Goal: Task Accomplishment & Management: Use online tool/utility

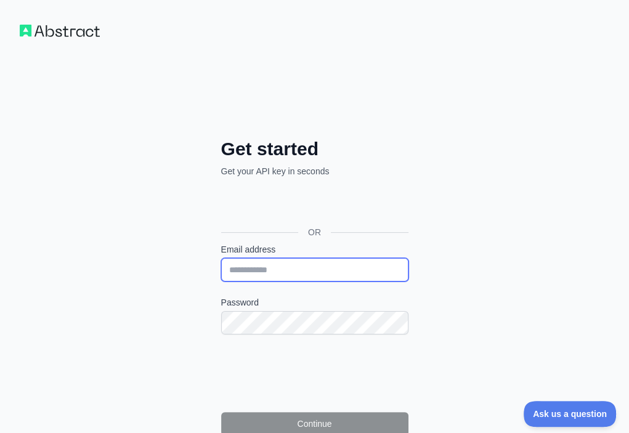
click at [221, 258] on input "Email address" at bounding box center [314, 269] width 187 height 23
paste input "**********"
type input "**********"
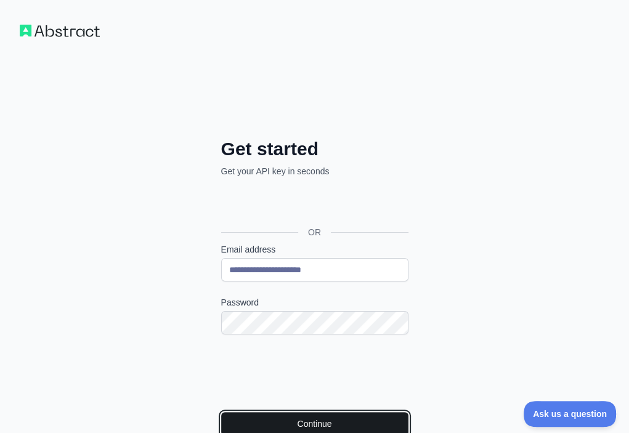
click at [221, 412] on button "Continue" at bounding box center [314, 423] width 187 height 23
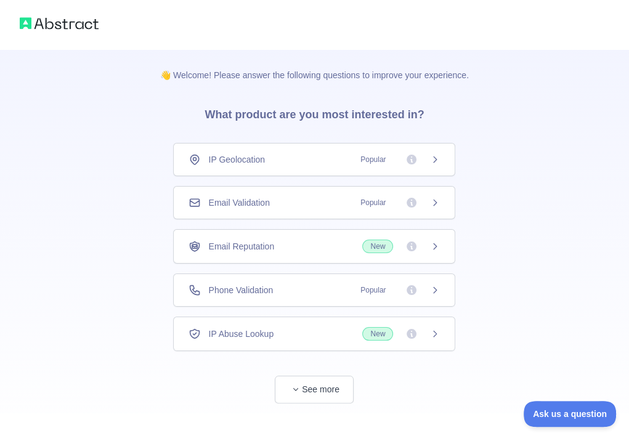
click at [310, 198] on div "Email Validation Popular" at bounding box center [313, 202] width 251 height 12
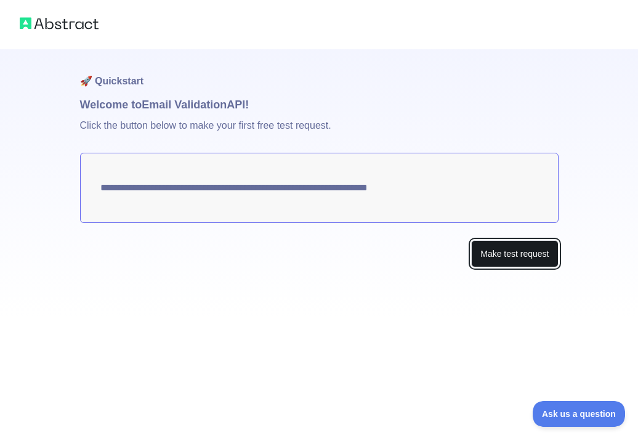
click at [493, 259] on button "Make test request" at bounding box center [514, 254] width 87 height 28
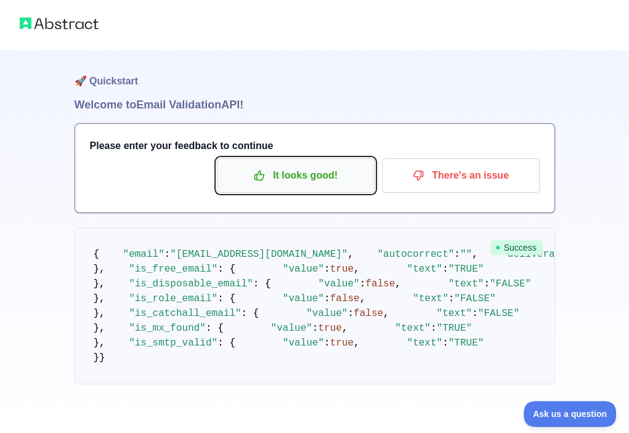
click at [333, 171] on p "It looks good!" at bounding box center [295, 175] width 139 height 21
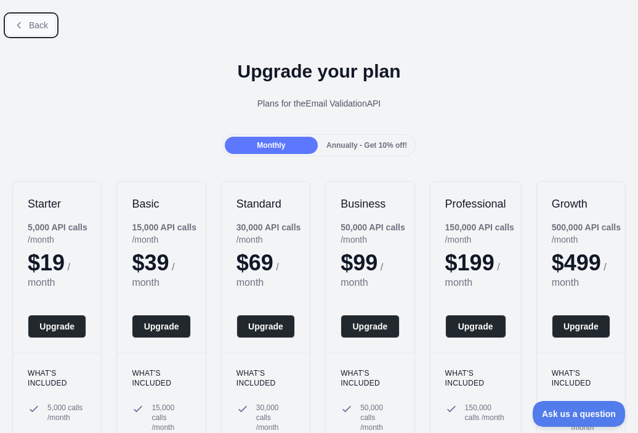
click at [29, 28] on span "Back" at bounding box center [38, 25] width 19 height 10
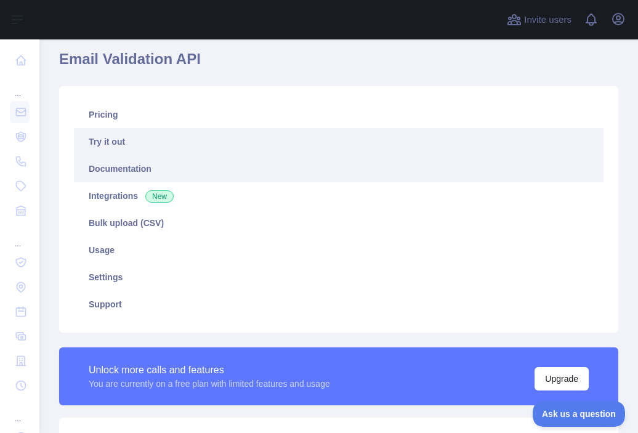
scroll to position [246, 0]
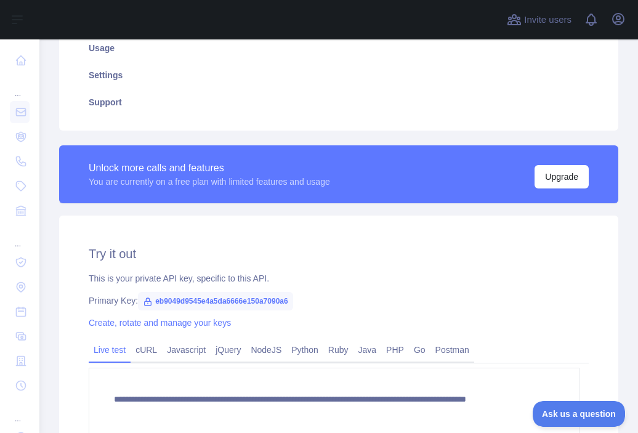
click at [257, 297] on span "eb9049d9545e4a5da6666e150a7090a6" at bounding box center [215, 301] width 155 height 18
copy span "eb9049d9545e4a5da6666e150a7090a6"
